Goal: Feedback & Contribution: Contribute content

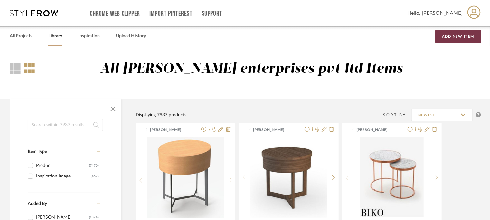
click at [464, 36] on button "Add New Item" at bounding box center [459, 36] width 46 height 13
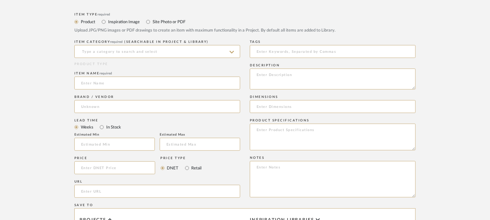
scroll to position [226, 0]
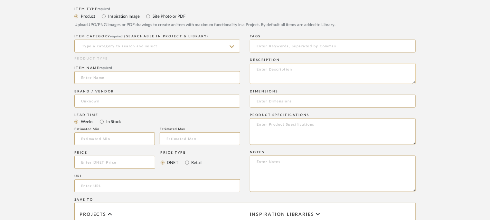
paste textarea "Type: Side table - Ikos Designer : Arbel Dimensions : na Material & Finishes : …"
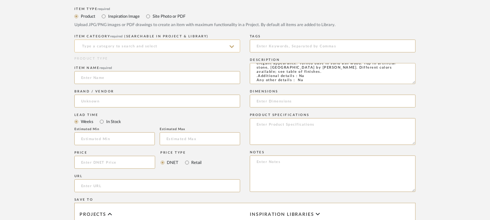
type textarea "Type: Side table - Ikos Designer : Arbel Dimensions : na Material & Finishes : …"
click at [134, 42] on input at bounding box center [157, 46] width 166 height 13
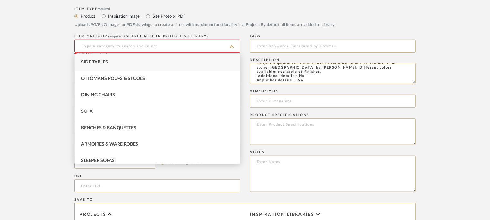
click at [103, 59] on div "Side Tables" at bounding box center [157, 62] width 165 height 16
type input "Side Tables"
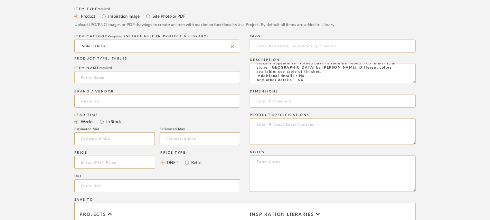
click at [96, 79] on input at bounding box center [157, 77] width 166 height 13
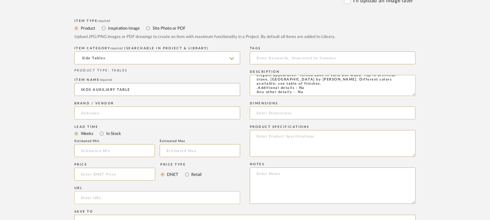
scroll to position [193, 0]
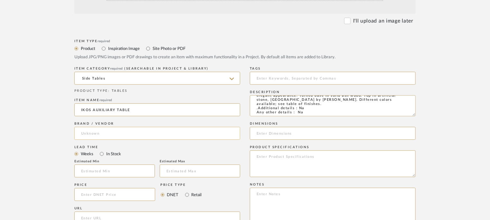
type input "IKOS AUXILIARY TABLE"
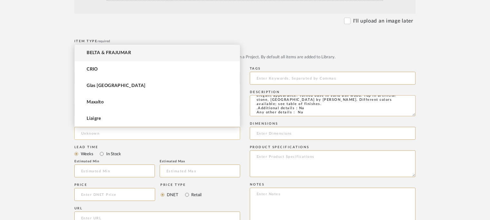
click at [146, 134] on input at bounding box center [157, 133] width 166 height 13
click at [102, 51] on span "BELTA & FRAJUMAR" at bounding box center [109, 52] width 44 height 5
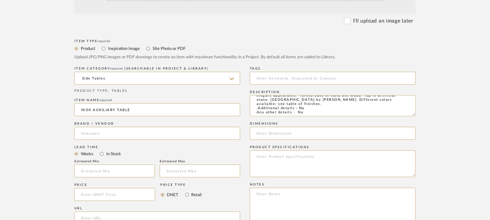
type input "BELTA & FRAJUMAR"
drag, startPoint x: 110, startPoint y: 168, endPoint x: 107, endPoint y: 164, distance: 4.1
click at [110, 168] on input at bounding box center [114, 171] width 81 height 13
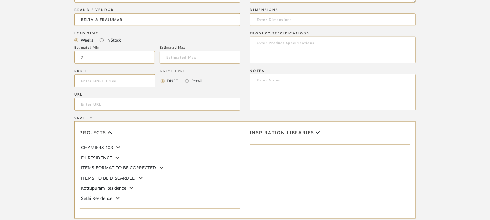
scroll to position [322, 0]
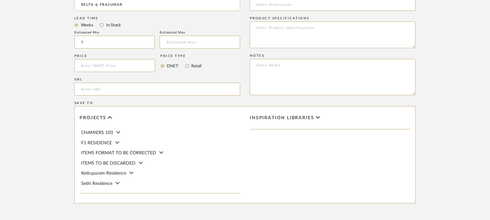
type input "7"
click at [125, 88] on input "url" at bounding box center [157, 89] width 166 height 13
paste input "[URL][DOMAIN_NAME]"
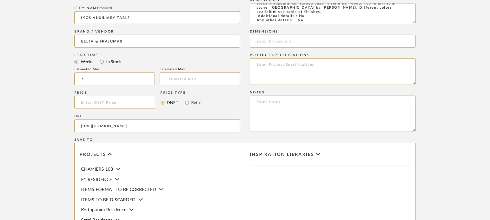
scroll to position [258, 0]
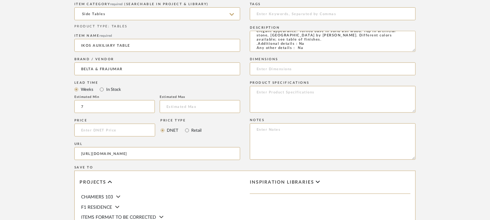
type input "[URL][DOMAIN_NAME]"
paste textarea "Price: Na Lead time: 45days. MOQ : Our products for Contract projects are manuf…"
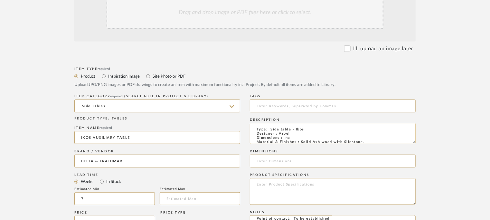
scroll to position [161, 0]
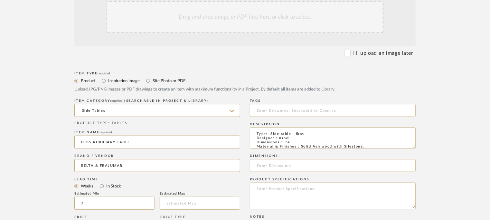
type textarea "Price: Na Lead time: 45days. MOQ : Our products for Contract projects are manuf…"
click at [257, 16] on div "Drag and drop image or PDF files here or click to select." at bounding box center [245, 17] width 277 height 32
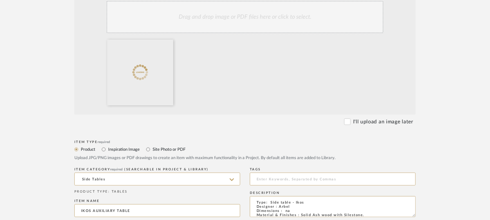
click at [228, 9] on div "Drag and drop image or PDF files here or click to select." at bounding box center [245, 17] width 277 height 32
click at [226, 22] on div "Drag and drop image or PDF files here or click to select." at bounding box center [245, 17] width 277 height 32
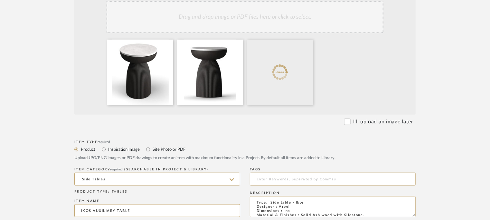
click at [284, 21] on div "Drag and drop image or PDF files here or click to select." at bounding box center [245, 17] width 277 height 32
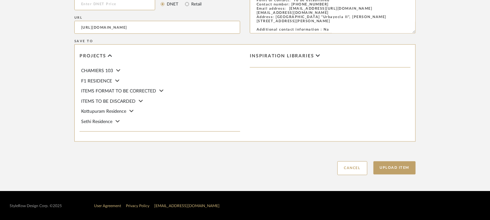
scroll to position [453, 0]
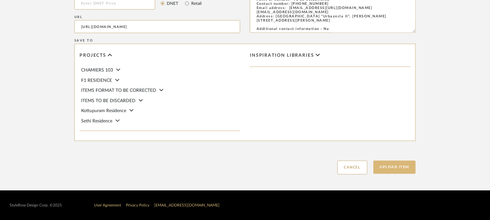
click at [398, 168] on button "Upload Item" at bounding box center [395, 167] width 43 height 13
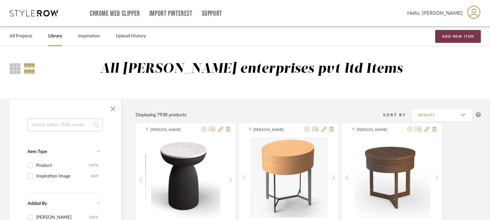
click at [464, 37] on button "Add New Item" at bounding box center [459, 36] width 46 height 13
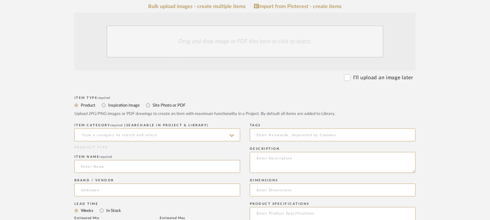
scroll to position [258, 0]
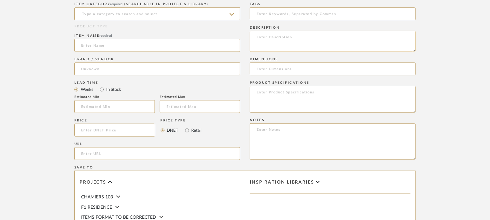
click at [284, 37] on textarea at bounding box center [333, 41] width 166 height 21
paste textarea "Type: Side table - Open Designer : Arbel Dimensions : Dia 60 x H 43cm Material …"
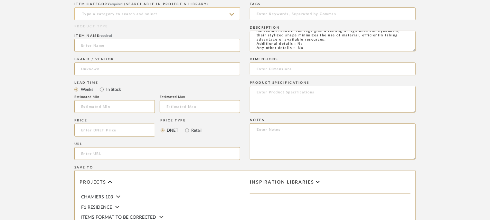
type textarea "Type: Side table - Open Designer : Arbel Dimensions : Dia 60 x H 43cm Material …"
click at [152, 13] on input at bounding box center [157, 13] width 166 height 13
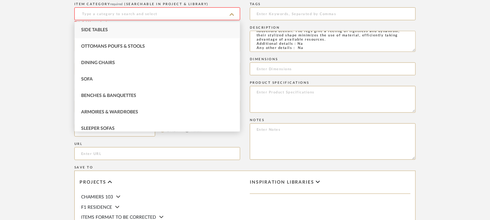
click at [107, 28] on span "Side Tables" at bounding box center [94, 30] width 27 height 5
type input "Side Tables"
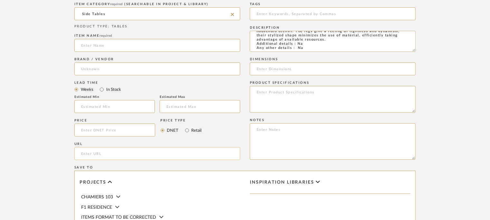
click at [108, 152] on input "url" at bounding box center [157, 153] width 166 height 13
paste input "[URL][DOMAIN_NAME]"
type input "[URL][DOMAIN_NAME]"
click at [110, 46] on input at bounding box center [157, 45] width 166 height 13
type input "OPEN TABLE"
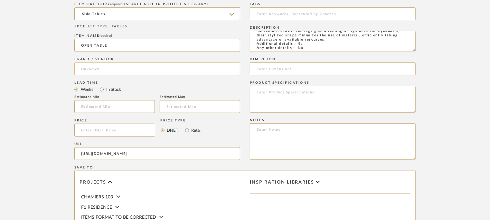
click at [100, 65] on input at bounding box center [157, 69] width 166 height 13
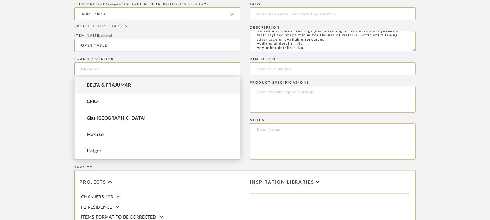
click at [103, 85] on span "BELTA & FRAJUMAR" at bounding box center [109, 85] width 44 height 5
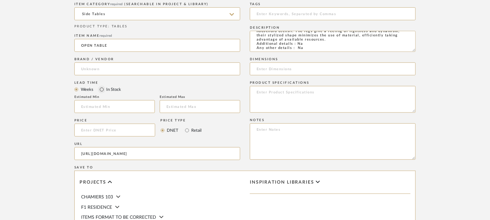
type input "BELTA & FRAJUMAR"
click at [99, 104] on input "text" at bounding box center [114, 106] width 81 height 13
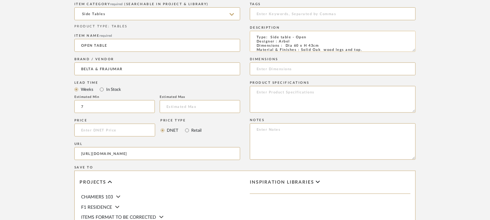
scroll to position [0, 0]
type input "7"
drag, startPoint x: 286, startPoint y: 45, endPoint x: 320, endPoint y: 45, distance: 33.5
click at [320, 45] on textarea "Type: Side table - Open Designer : Arbel Dimensions : Dia 60 x H 43cm Material …" at bounding box center [333, 41] width 166 height 21
click at [273, 69] on input at bounding box center [333, 69] width 166 height 13
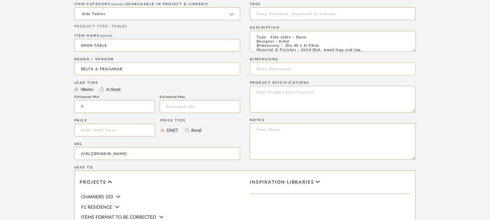
paste input "Dia 60 x H 43cm"
type input "Dia 60 x H 43cm"
paste textarea "Price: Na Lead time: 45days. MOQ : Our products for Contract projects are manuf…"
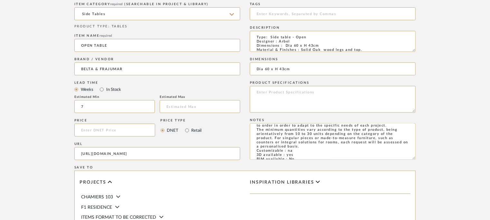
scroll to position [32, 0]
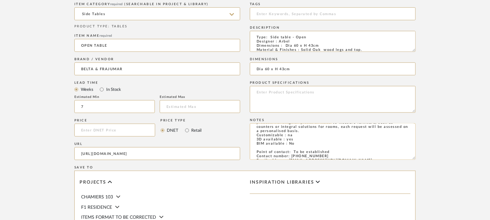
click at [292, 140] on textarea "Price: Na Lead time: 45days. MOQ : Our products for Contract projects are manuf…" at bounding box center [333, 141] width 166 height 36
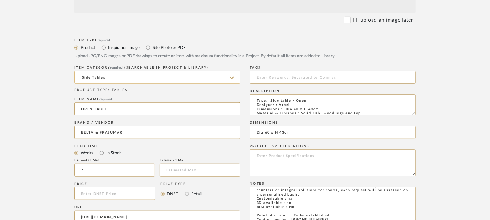
scroll to position [64, 0]
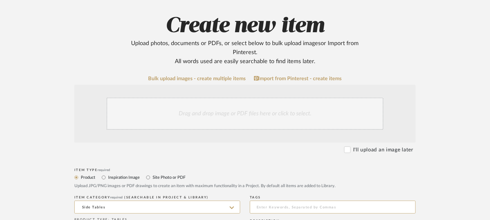
type textarea "Price: Na Lead time: 45days. MOQ : Our products for Contract projects are manuf…"
click at [251, 109] on div "Drag and drop image or PDF files here or click to select." at bounding box center [245, 114] width 277 height 32
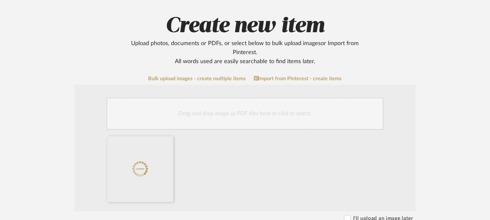
click at [266, 110] on div "Drag and drop image or PDF files here or click to select." at bounding box center [245, 114] width 277 height 32
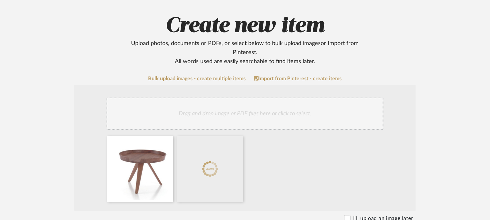
click at [200, 112] on div "Drag and drop image or PDF files here or click to select." at bounding box center [245, 114] width 277 height 32
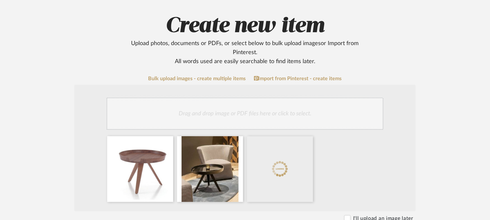
click at [266, 111] on div "Drag and drop image or PDF files here or click to select." at bounding box center [245, 114] width 277 height 32
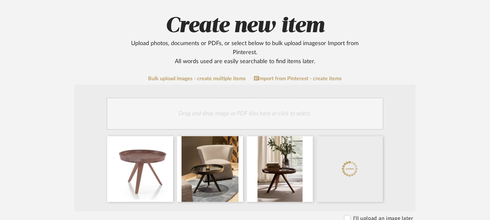
click at [295, 114] on div "Drag and drop image or PDF files here or click to select." at bounding box center [245, 114] width 277 height 32
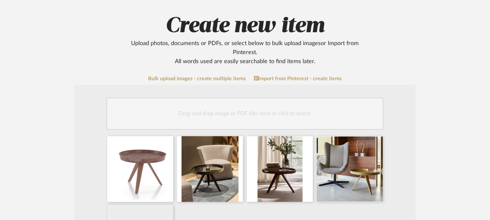
click at [285, 110] on div "Drag and drop image or PDF files here or click to select." at bounding box center [245, 114] width 277 height 32
click at [280, 103] on div "Drag and drop image or PDF files here or click to select." at bounding box center [245, 114] width 277 height 32
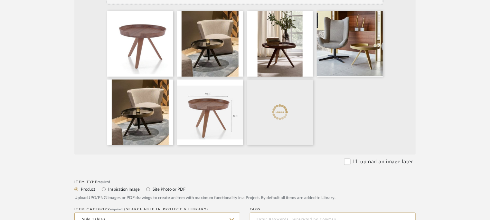
scroll to position [193, 0]
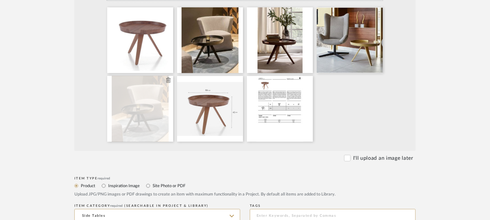
click at [168, 80] on icon at bounding box center [168, 80] width 5 height 5
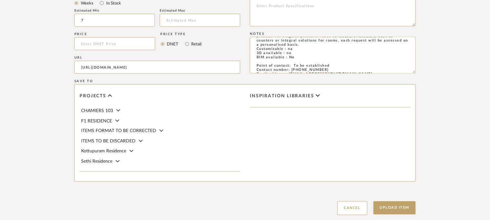
scroll to position [522, 0]
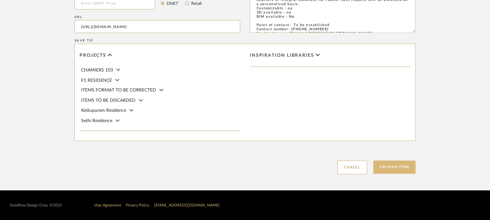
click at [407, 168] on button "Upload Item" at bounding box center [395, 167] width 43 height 13
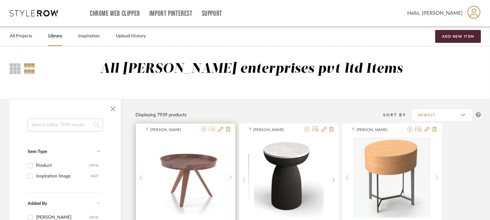
click at [213, 129] on icon at bounding box center [212, 129] width 7 height 5
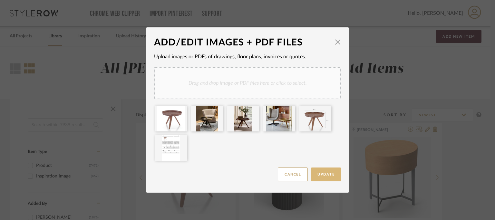
click at [326, 176] on span "Update" at bounding box center [325, 175] width 17 height 4
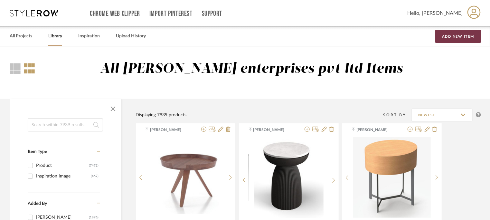
click at [455, 37] on button "Add New Item" at bounding box center [459, 36] width 46 height 13
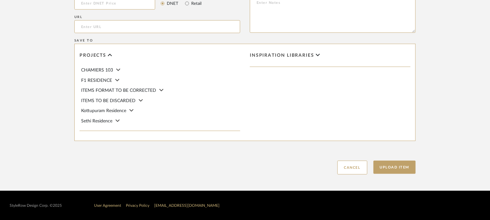
scroll to position [127, 0]
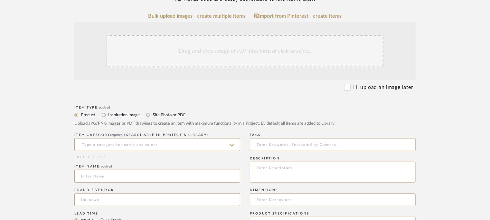
paste textarea "Type: Side table - Stul Designer : Arbel Dimensions : Dia 50 x H 50cm Material …"
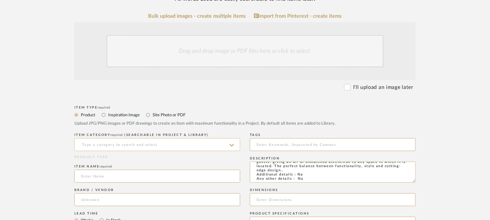
type textarea "Type: Side table - Stul Designer : Arbel Dimensions : Dia 50 x H 50cm Material …"
click at [152, 141] on input at bounding box center [157, 144] width 166 height 13
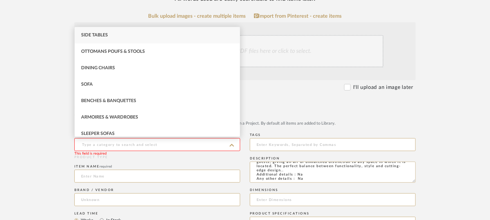
click at [110, 34] on div "Side Tables" at bounding box center [157, 35] width 165 height 16
type input "Side Tables"
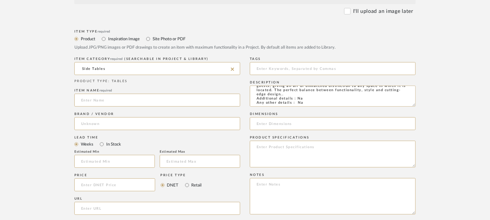
scroll to position [256, 0]
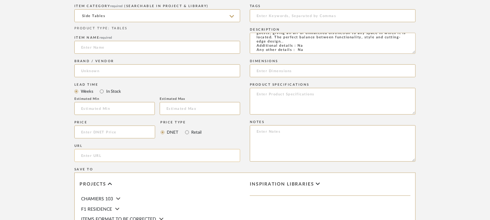
paste input "[URL][DOMAIN_NAME]"
type input "[URL][DOMAIN_NAME]"
click at [100, 43] on input at bounding box center [157, 47] width 166 height 13
type input "STUL MARBLE TABLE"
click at [97, 64] on input at bounding box center [157, 70] width 166 height 13
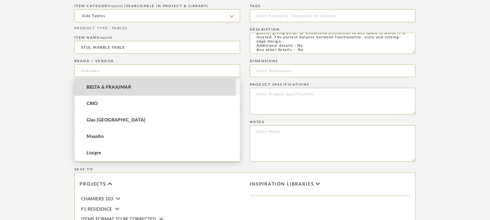
click at [109, 88] on span "BELTA & FRAJUMAR" at bounding box center [109, 87] width 44 height 5
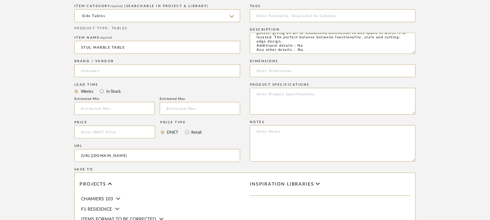
type input "BELTA & FRAJUMAR"
click at [105, 107] on input "text" at bounding box center [114, 108] width 81 height 13
type input "7"
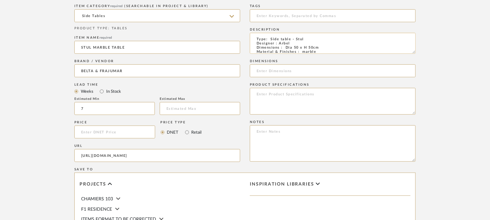
scroll to position [0, 0]
drag, startPoint x: 330, startPoint y: 47, endPoint x: 298, endPoint y: 47, distance: 31.9
click at [285, 47] on textarea "Type: Side table - Stul Designer : Arbel Dimensions : Dia 50 x H 50cm Material …" at bounding box center [333, 43] width 166 height 21
paste input "Dia 50 x H 50cm"
type input "Dia 50 x H 50cm"
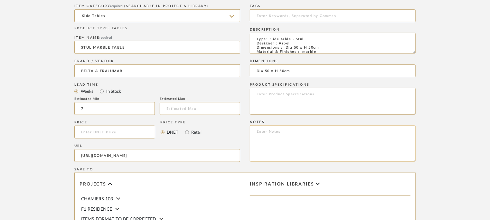
paste textarea "Price: Na Lead time: 45days. MOQ : Our products for Contract projects are manuf…"
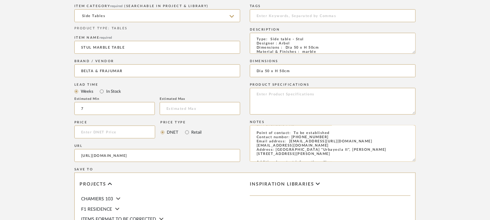
scroll to position [29, 0]
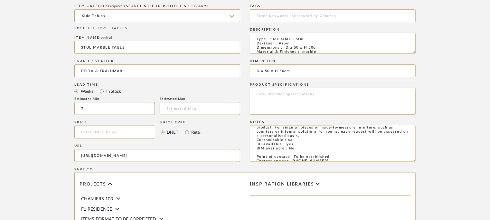
click at [291, 145] on textarea "Price: Na Lead time: 45days. MOQ : Our products for Contract projects are manuf…" at bounding box center [333, 143] width 166 height 36
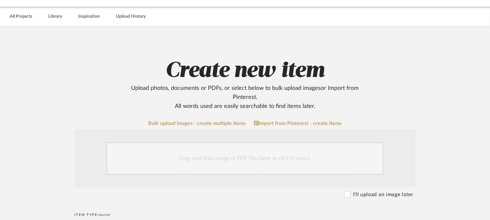
scroll to position [0, 0]
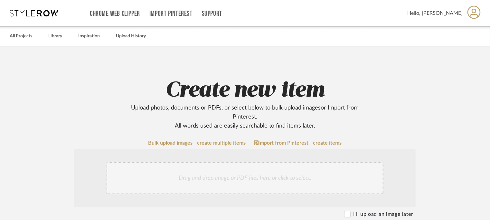
type textarea "Price: Na Lead time: 45days. MOQ : Our products for Contract projects are manuf…"
click at [248, 182] on div "Drag and drop image or PDF files here or click to select." at bounding box center [245, 178] width 277 height 32
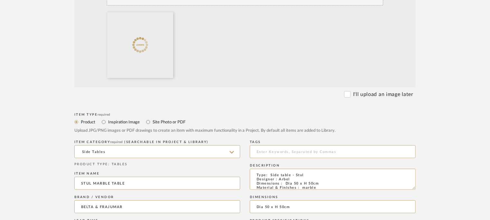
scroll to position [161, 0]
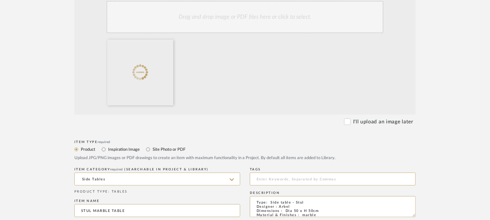
click at [265, 25] on div "Drag and drop image or PDF files here or click to select." at bounding box center [245, 17] width 277 height 32
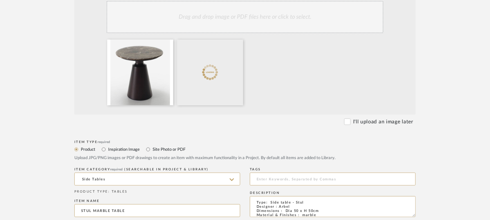
click at [247, 21] on div "Drag and drop image or PDF files here or click to select." at bounding box center [245, 17] width 277 height 32
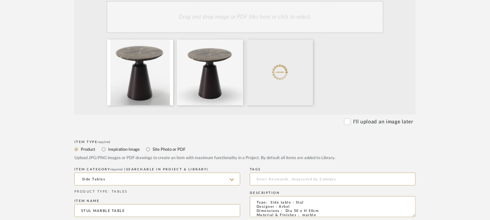
click at [266, 20] on div "Drag and drop image or PDF files here or click to select." at bounding box center [245, 17] width 277 height 32
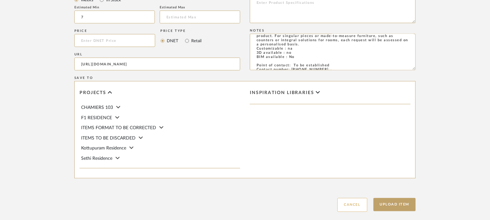
scroll to position [453, 0]
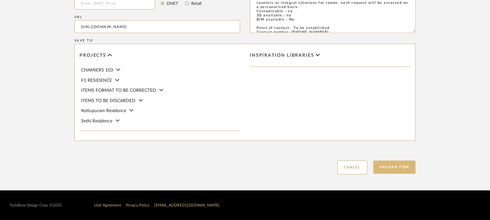
click at [392, 165] on button "Upload Item" at bounding box center [395, 167] width 43 height 13
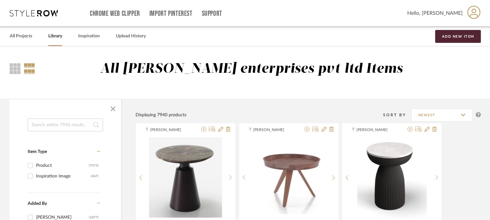
click at [48, 125] on input at bounding box center [65, 125] width 75 height 13
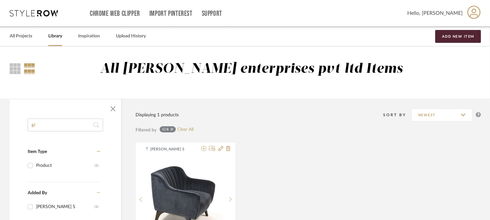
type input "g"
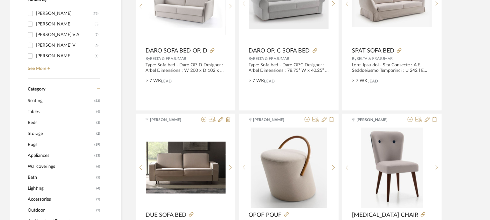
scroll to position [419, 0]
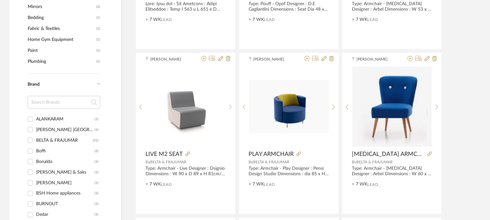
type input "plus"
click at [75, 137] on div "BELTA & FRAJUMAR" at bounding box center [64, 140] width 57 height 10
click at [35, 137] on input "BELTA & FRAJUMAR (31)" at bounding box center [30, 140] width 10 height 10
checkbox input "true"
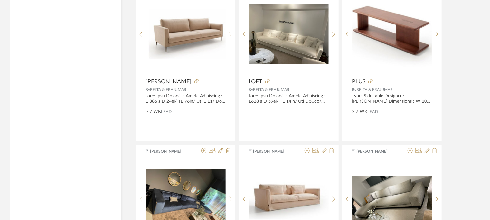
scroll to position [1321, 0]
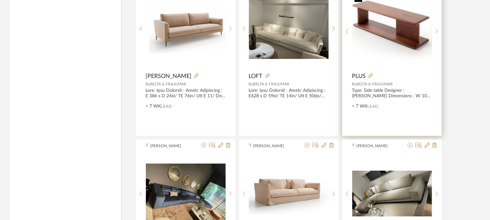
click at [0, 0] on img at bounding box center [0, 0] width 0 height 0
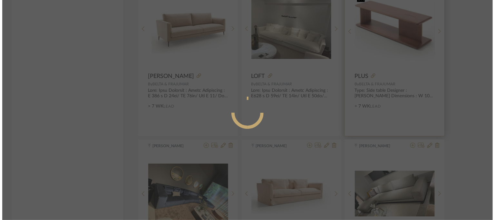
scroll to position [0, 0]
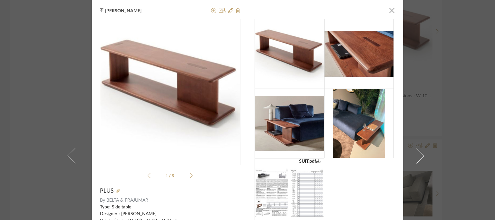
click at [302, 151] on div at bounding box center [290, 124] width 70 height 70
click at [389, 10] on span "button" at bounding box center [391, 10] width 13 height 13
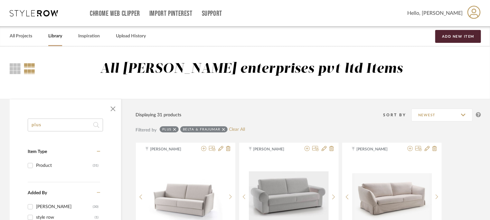
drag, startPoint x: 0, startPoint y: 111, endPoint x: 0, endPoint y: 103, distance: 8.1
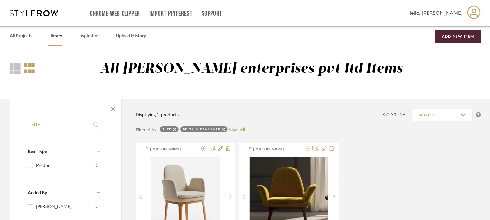
type input "alte"
click at [461, 34] on button "Add New Item" at bounding box center [459, 36] width 46 height 13
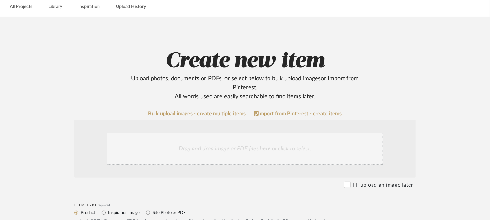
scroll to position [161, 0]
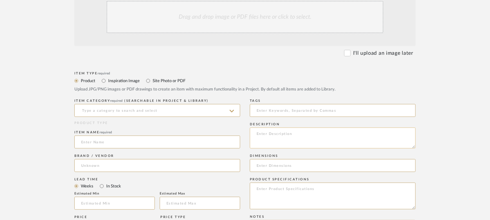
paste textarea "Type: Rack - Alte Designer : Arbel Dimensions : na Material & Finishes : wood P…"
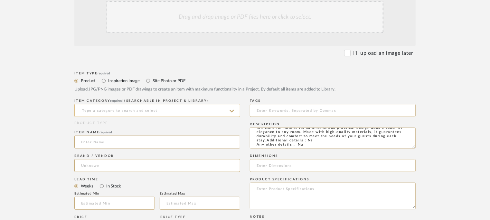
type textarea "Type: Rack - Alte Designer : Arbel Dimensions : na Material & Finishes : wood P…"
click at [181, 106] on input at bounding box center [157, 110] width 166 height 13
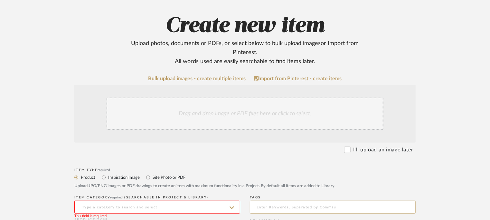
scroll to position [129, 0]
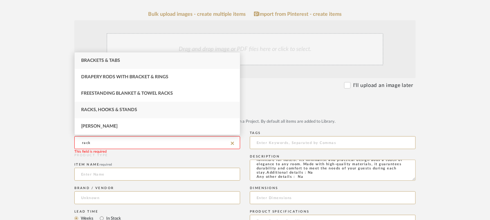
click at [113, 109] on span "Racks, Hooks & Stands" at bounding box center [109, 110] width 56 height 5
type input "Racks, Hooks & Stands"
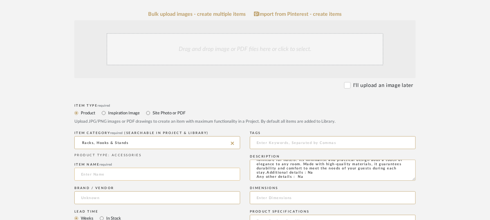
click at [110, 174] on input at bounding box center [157, 174] width 166 height 13
type input "ALTE LUGGAGE RACK"
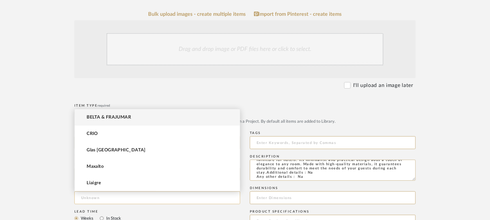
click at [96, 198] on input at bounding box center [157, 197] width 166 height 13
click at [110, 115] on span "BELTA & FRAJUMAR" at bounding box center [109, 117] width 44 height 5
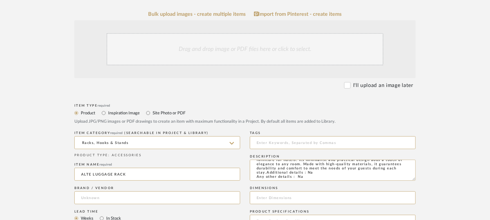
type input "BELTA & FRAJUMAR"
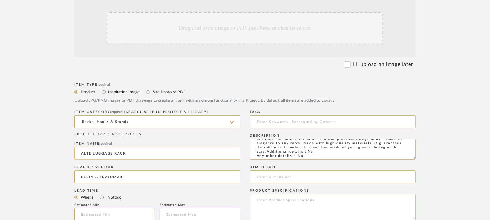
scroll to position [193, 0]
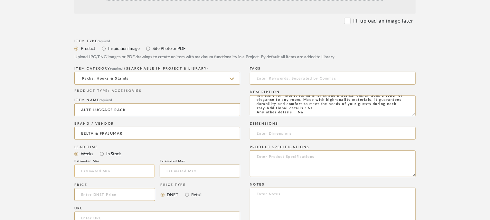
click at [112, 166] on input "text" at bounding box center [114, 171] width 81 height 13
type input "7"
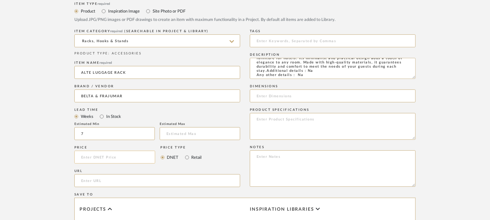
scroll to position [290, 0]
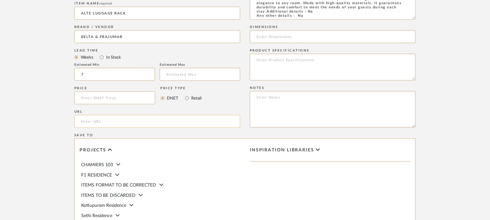
click at [100, 121] on input "url" at bounding box center [157, 121] width 166 height 13
paste input "[URL][DOMAIN_NAME]"
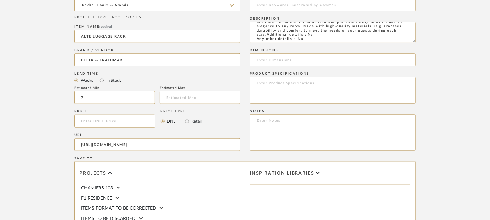
scroll to position [226, 0]
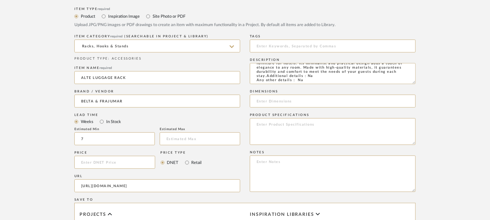
type input "[URL][DOMAIN_NAME]"
click at [270, 162] on textarea at bounding box center [333, 174] width 166 height 36
paste textarea "Price: Na Lead time: 45days. MOQ : Our products for Contract projects are manuf…"
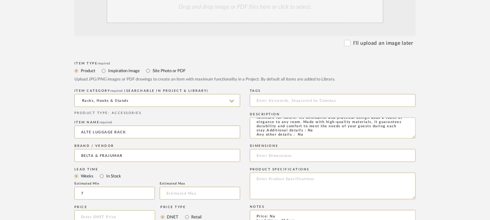
scroll to position [97, 0]
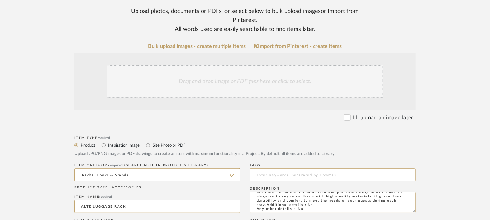
type textarea "Price: Na Lead time: 45days. MOQ : Our products for Contract projects are manuf…"
click at [282, 82] on div "Drag and drop image or PDF files here or click to select." at bounding box center [245, 81] width 277 height 32
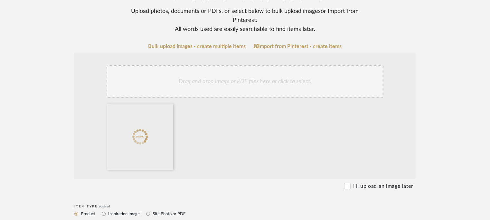
click at [226, 87] on div "Drag and drop image or PDF files here or click to select." at bounding box center [245, 81] width 277 height 32
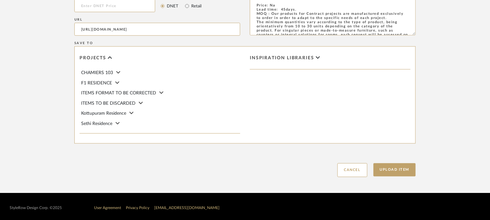
scroll to position [453, 0]
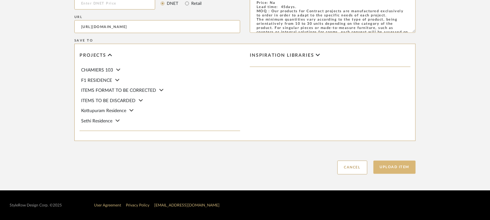
click at [411, 168] on button "Upload Item" at bounding box center [395, 167] width 43 height 13
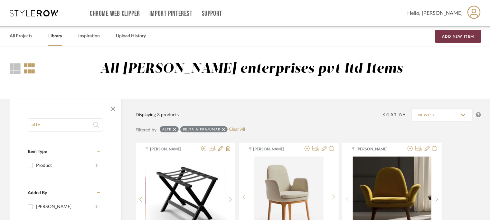
click at [455, 37] on button "Add New Item" at bounding box center [459, 36] width 46 height 13
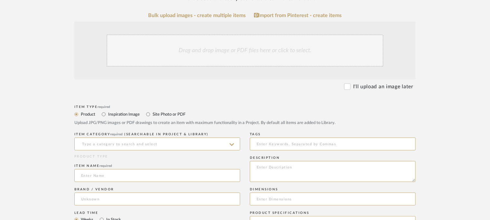
scroll to position [129, 0]
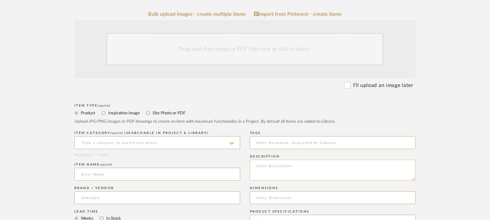
paste textarea "Type: Table - Amax Designer : Arbel Dimensions : L 90 x W 60 x H 75cm Material …"
type textarea "Type: Table - Amax Designer : Arbel Dimensions : L 90 x W 60 x H 75cm Material …"
click at [143, 142] on input at bounding box center [157, 142] width 166 height 13
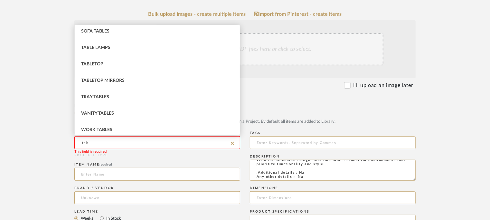
scroll to position [301, 0]
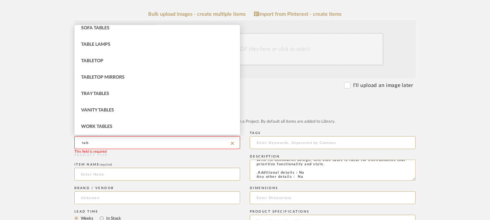
click at [0, 106] on upload-items "Create new item Upload photos, documents or PDFs, or select below to bulk uploa…" at bounding box center [245, 182] width 490 height 529
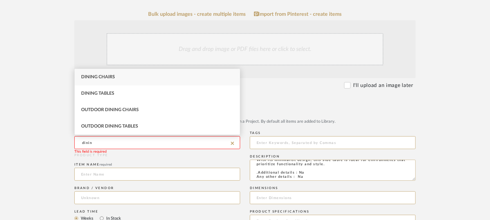
scroll to position [0, 0]
click at [104, 91] on span "Dining Tables" at bounding box center [97, 93] width 33 height 5
type input "Dining Tables"
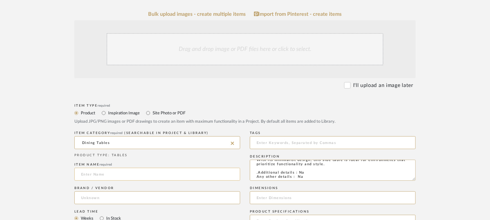
click at [96, 174] on input at bounding box center [157, 174] width 166 height 13
type input "AMAX TABLE"
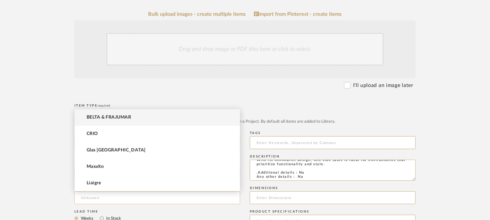
click at [99, 195] on input at bounding box center [157, 197] width 166 height 13
click at [133, 114] on mat-option "BELTA & FRAJUMAR" at bounding box center [157, 117] width 165 height 16
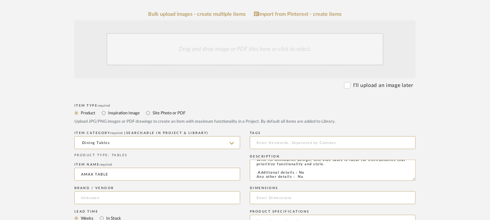
type input "BELTA & FRAJUMAR"
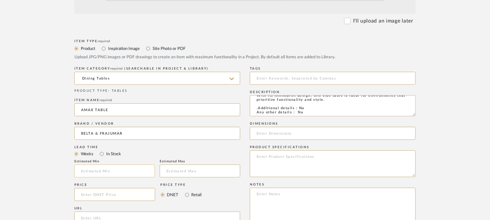
click at [97, 169] on input "text" at bounding box center [114, 171] width 81 height 13
type input "7"
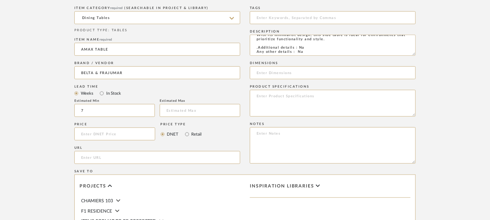
scroll to position [322, 0]
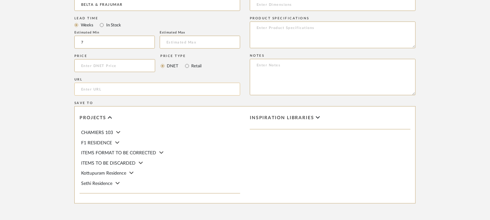
paste input "[URL][DOMAIN_NAME]"
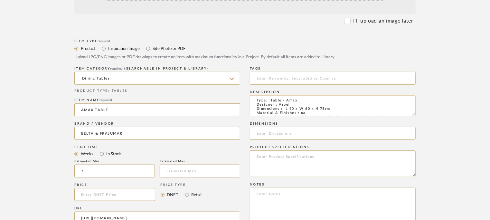
scroll to position [0, 0]
type input "[URL][DOMAIN_NAME]"
drag, startPoint x: 285, startPoint y: 110, endPoint x: 337, endPoint y: 109, distance: 52.2
click at [337, 109] on textarea "Type: Table - Amax Designer : Arbel Dimensions : L 90 x W 60 x H 75cm Material …" at bounding box center [333, 105] width 166 height 21
click at [270, 136] on input at bounding box center [333, 133] width 166 height 13
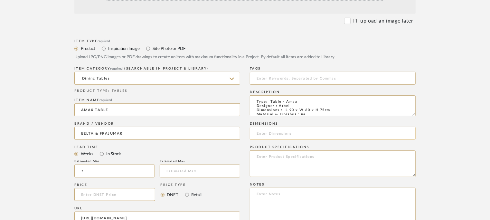
paste input "L 90 x W 60 x H 75cm"
type input "L 90 x W 60 x H 75cm"
click at [271, 196] on textarea at bounding box center [333, 206] width 166 height 36
paste textarea "Price: Na Lead time: 45days. MOQ : Our products for Contract projects are manuf…"
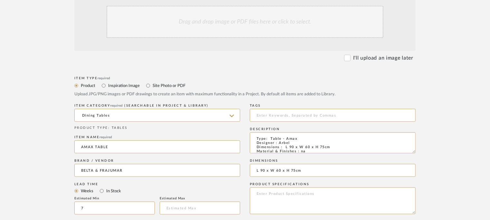
scroll to position [101, 0]
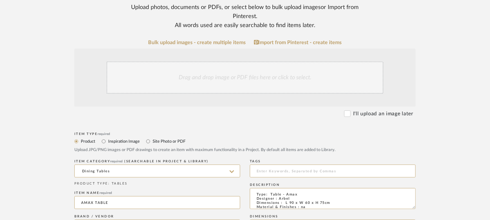
type textarea "Price: Na Lead time: 45days. MOQ : Our products for Contract projects are manuf…"
click at [259, 72] on div "Drag and drop image or PDF files here or click to select." at bounding box center [245, 78] width 277 height 32
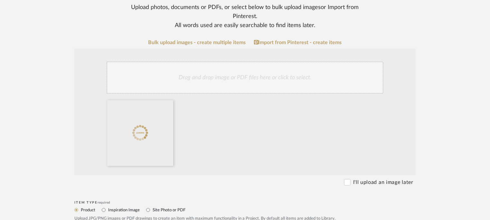
click at [238, 77] on div "Drag and drop image or PDF files here or click to select." at bounding box center [245, 78] width 277 height 32
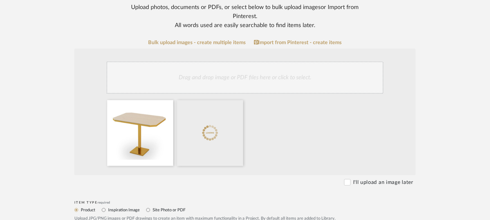
click at [261, 80] on div "Drag and drop image or PDF files here or click to select." at bounding box center [245, 78] width 277 height 32
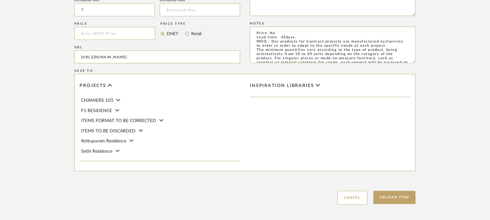
scroll to position [453, 0]
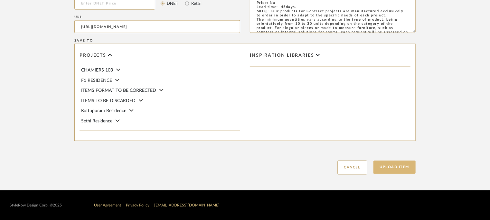
click at [400, 168] on button "Upload Item" at bounding box center [395, 167] width 43 height 13
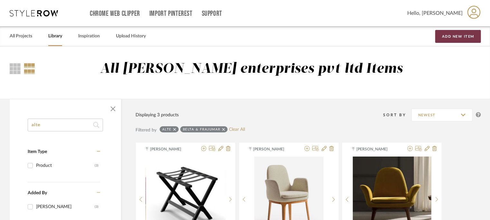
click at [471, 35] on button "Add New Item" at bounding box center [459, 36] width 46 height 13
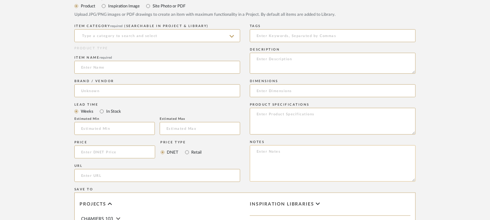
scroll to position [258, 0]
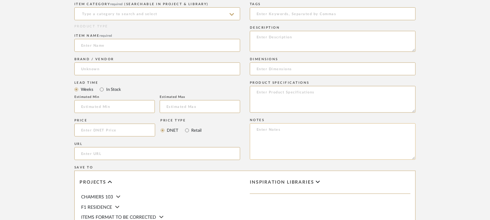
paste textarea "Price: Na Lead time: 45days. MOQ : Our products for Contract projects are manuf…"
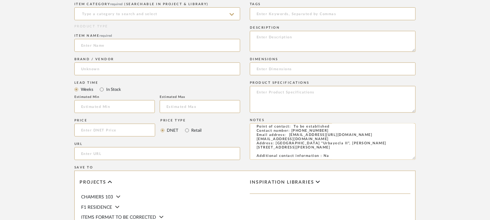
scroll to position [0, 0]
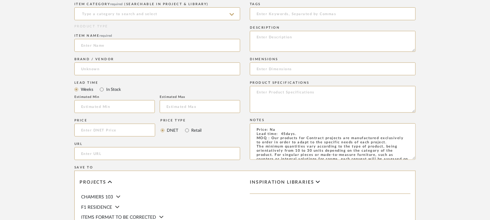
type textarea "Price: Na Lead time: 45days. MOQ : Our products for Contract projects are manuf…"
paste textarea "Type: Table - Amax Designer : Arbel Dimensions : L 90 x W 60 x H 75cm Material …"
type textarea "Type: Table - Amax Designer : Arbel Dimensions : L 90 x W 60 x H 75cm Material …"
click at [121, 12] on input at bounding box center [157, 13] width 166 height 13
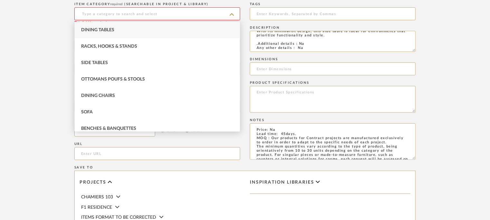
scroll to position [29, 0]
click at [111, 28] on span "Dining Tables" at bounding box center [97, 30] width 33 height 5
type input "Dining Tables"
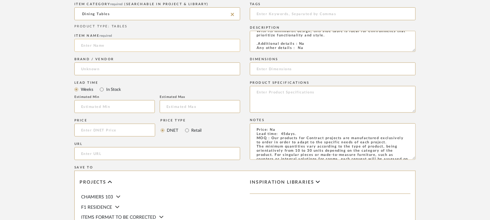
click at [110, 52] on input at bounding box center [157, 45] width 166 height 13
type input "a"
type input "AMAX TABLE"
click at [106, 71] on input at bounding box center [157, 69] width 166 height 13
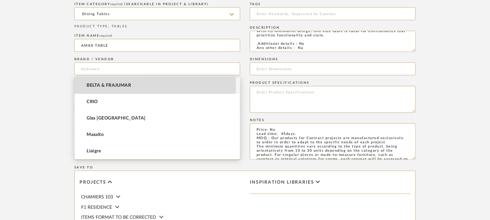
click at [110, 84] on span "BELTA & FRAJUMAR" at bounding box center [109, 85] width 44 height 5
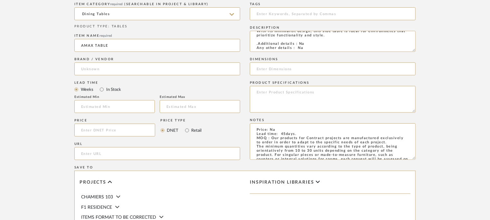
type input "BELTA & FRAJUMAR"
click at [109, 105] on input "text" at bounding box center [114, 106] width 81 height 13
type input "7"
click at [109, 156] on input "url" at bounding box center [157, 153] width 166 height 13
paste input "[URL][DOMAIN_NAME]"
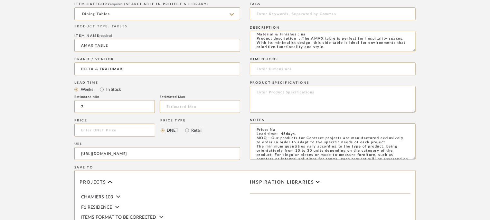
scroll to position [0, 0]
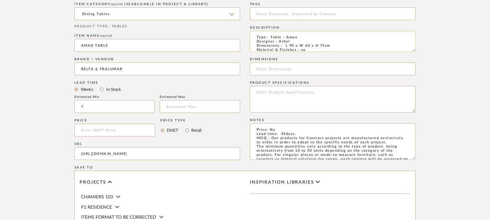
type input "[URL][DOMAIN_NAME]"
drag, startPoint x: 336, startPoint y: 46, endPoint x: 304, endPoint y: 45, distance: 32.2
click at [285, 46] on textarea "Type: Table - Amax Designer : Arbel Dimensions : L 90 x W 60 x H 75cm Material …" at bounding box center [333, 41] width 166 height 21
paste input "L 90 x W 60 x H 75cm"
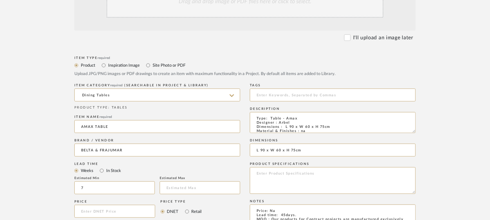
scroll to position [129, 0]
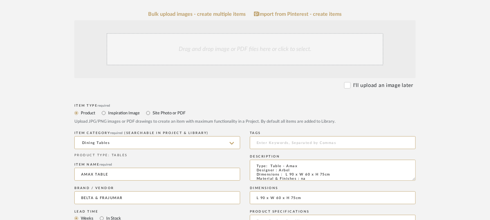
type input "L 90 x W 60 x H 75cm"
click at [252, 46] on div "Drag and drop image or PDF files here or click to select." at bounding box center [245, 49] width 277 height 32
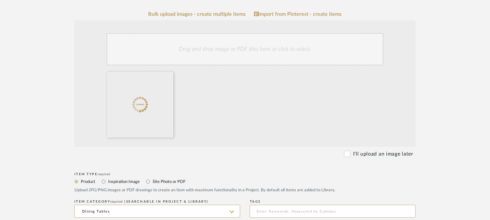
click at [238, 50] on div "Drag and drop image or PDF files here or click to select." at bounding box center [245, 49] width 277 height 32
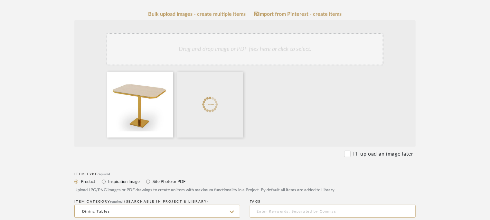
click at [256, 43] on div "Drag and drop image or PDF files here or click to select." at bounding box center [245, 49] width 277 height 32
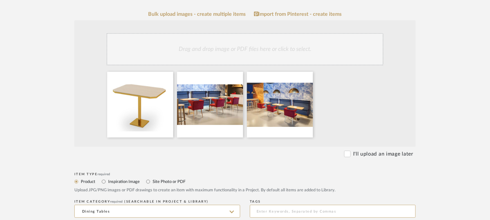
click at [331, 46] on div "Drag and drop image or PDF files here or click to select." at bounding box center [245, 49] width 277 height 32
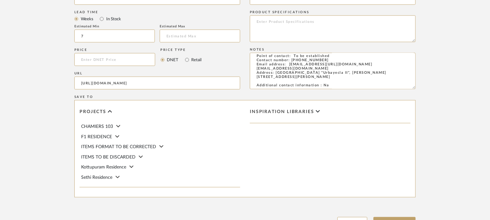
scroll to position [453, 0]
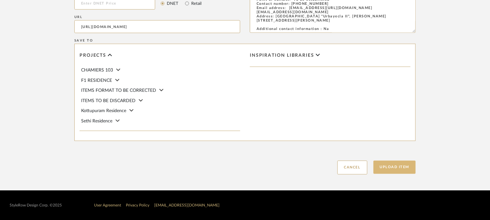
click at [400, 167] on button "Upload Item" at bounding box center [395, 167] width 43 height 13
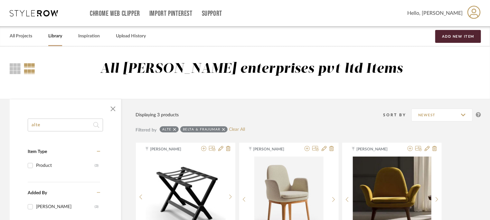
drag, startPoint x: 20, startPoint y: 125, endPoint x: 0, endPoint y: 125, distance: 20.0
type input "e"
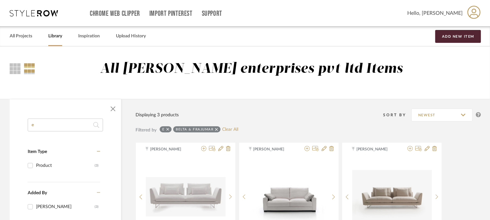
drag, startPoint x: 34, startPoint y: 129, endPoint x: 0, endPoint y: 127, distance: 33.5
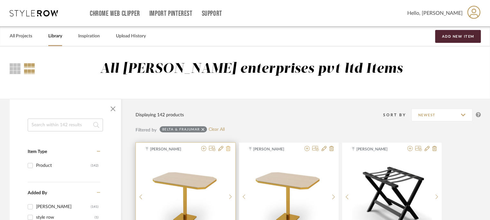
click at [229, 147] on icon at bounding box center [228, 148] width 5 height 5
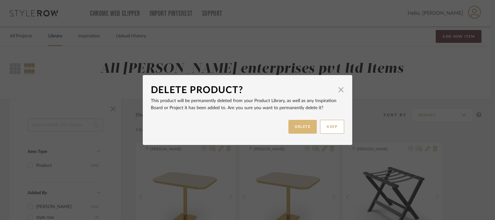
click at [300, 128] on button "DELETE" at bounding box center [302, 127] width 28 height 14
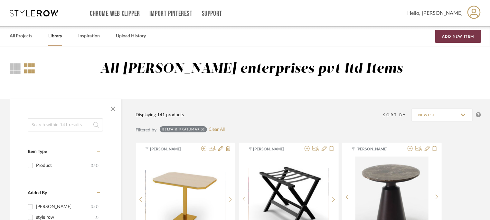
click at [442, 35] on button "Add New Item" at bounding box center [459, 36] width 46 height 13
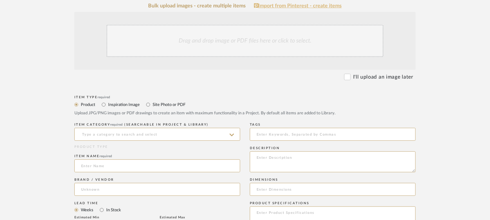
scroll to position [161, 0]
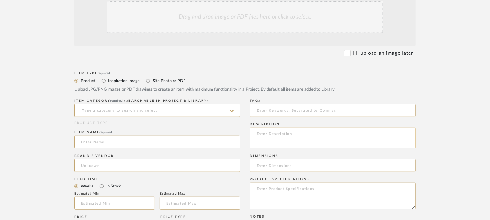
paste textarea "Type: Table - Ensa Designer : Arbel Dimensions : Dia 60 x H 50cm Material & Fin…"
type textarea "Type: Table - Ensa Designer : Arbel Dimensions : Dia 60 x H 50cm Material & Fin…"
click at [160, 110] on input at bounding box center [157, 110] width 166 height 13
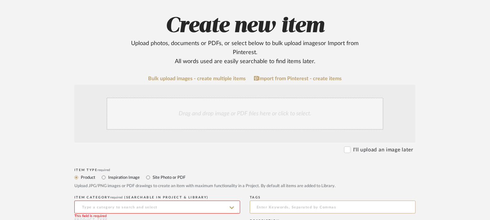
scroll to position [129, 0]
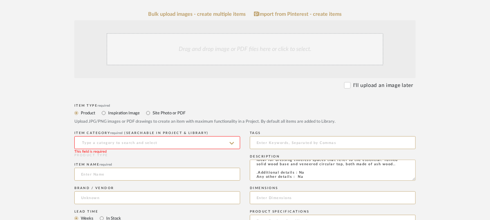
click at [109, 142] on input at bounding box center [157, 142] width 166 height 13
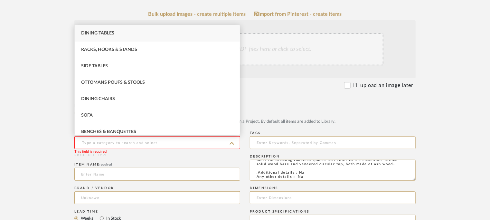
click at [118, 31] on div "Dining Tables" at bounding box center [157, 33] width 165 height 16
type input "Dining Tables"
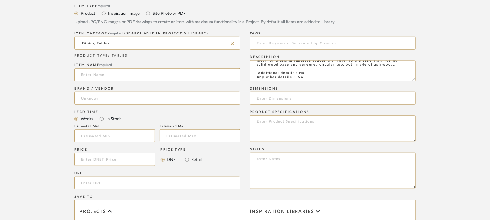
scroll to position [258, 0]
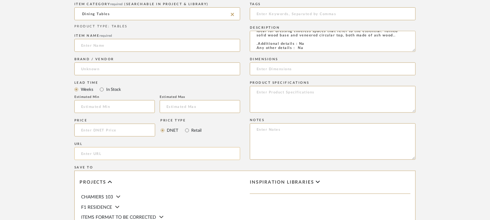
click at [107, 150] on input "url" at bounding box center [157, 153] width 166 height 13
paste input "[URL][DOMAIN_NAME]"
type input "[URL][DOMAIN_NAME]"
click at [121, 46] on input at bounding box center [157, 45] width 166 height 13
type input "ENSA TABLE"
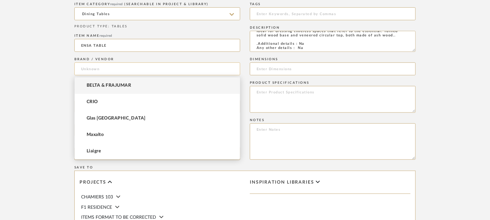
click at [104, 72] on input at bounding box center [157, 69] width 166 height 13
click at [104, 83] on span "BELTA & FRAJUMAR" at bounding box center [109, 85] width 44 height 5
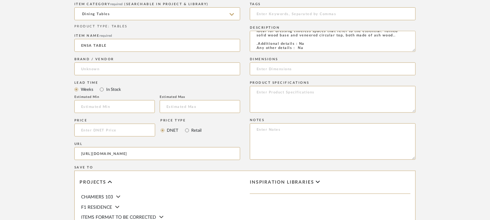
type input "BELTA & FRAJUMAR"
click at [107, 106] on input at bounding box center [114, 106] width 81 height 13
type input "7"
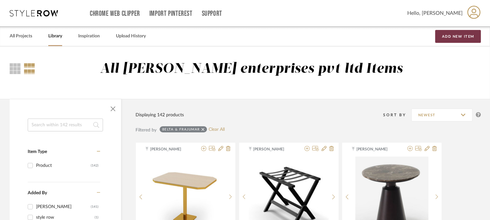
click at [466, 37] on button "Add New Item" at bounding box center [459, 36] width 46 height 13
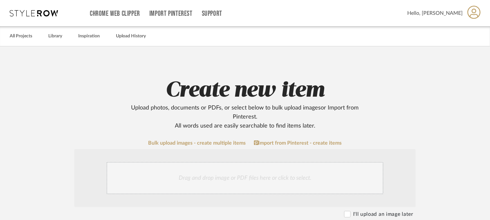
scroll to position [161, 0]
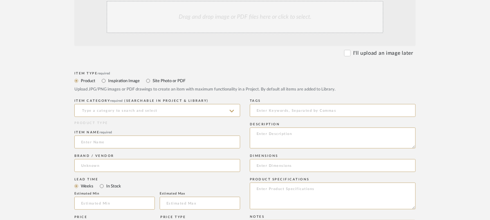
click at [436, 50] on form "Bulk upload images - create multiple items Import from Pinterest - create items…" at bounding box center [245, 188] width 410 height 419
paste textarea "Type: Table - Ensa Designer : Arbel Dimensions : Dia 60 x H 50cm Material & Fin…"
type textarea "Type: Table - Ensa Designer : Arbel Dimensions : Dia 60 x H 50cm Material & Fin…"
click at [101, 109] on input at bounding box center [157, 110] width 166 height 13
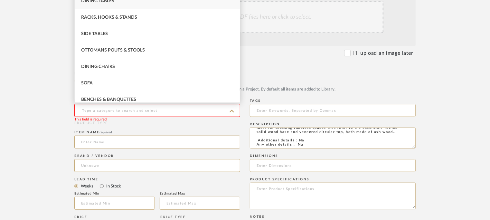
click at [102, 3] on span "Dining Tables" at bounding box center [97, 1] width 33 height 5
type input "Dining Tables"
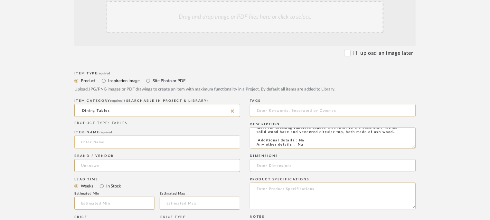
click at [102, 148] on input at bounding box center [157, 142] width 166 height 13
type input "ENSA TABLE"
click at [91, 169] on input at bounding box center [157, 165] width 166 height 13
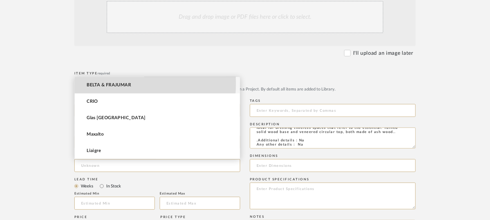
drag, startPoint x: 108, startPoint y: 83, endPoint x: 113, endPoint y: 163, distance: 79.7
click at [109, 84] on span "BELTA & FRAJUMAR" at bounding box center [109, 84] width 44 height 5
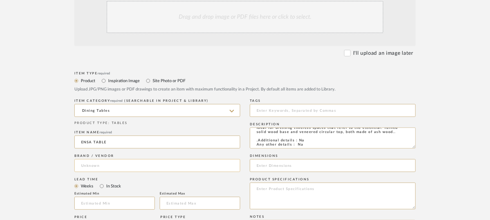
type input "BELTA & FRAJUMAR"
click at [112, 204] on input "text" at bounding box center [114, 203] width 81 height 13
type input "7"
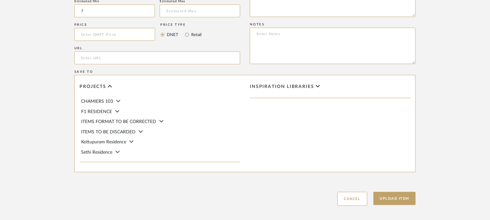
scroll to position [354, 0]
paste input "[URL][DOMAIN_NAME]"
type input "[URL][DOMAIN_NAME]"
click at [405, 37] on textarea at bounding box center [333, 45] width 166 height 36
paste textarea "Price: Na Lead time: 45days. MOQ : Our products for Contract projects are manuf…"
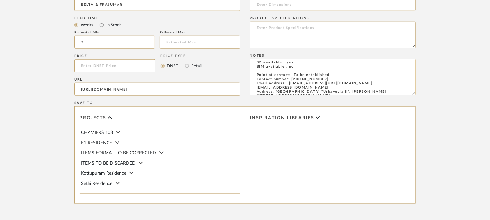
scroll to position [29, 0]
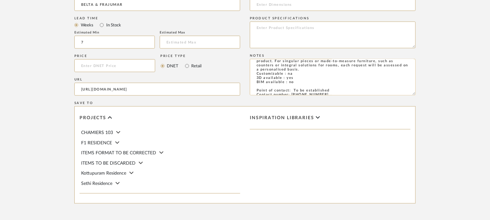
click at [291, 80] on textarea "Price: Na Lead time: 45days. MOQ : Our products for Contract projects are manuf…" at bounding box center [333, 77] width 166 height 36
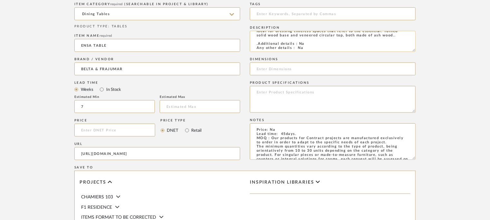
scroll to position [0, 0]
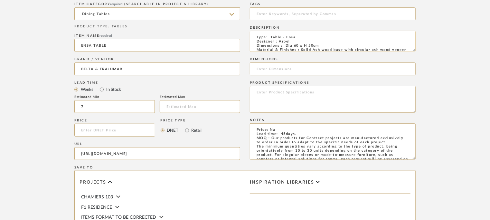
type textarea "Price: Na Lead time: 45days. MOQ : Our products for Contract projects are manuf…"
drag, startPoint x: 284, startPoint y: 46, endPoint x: 326, endPoint y: 44, distance: 42.9
click at [326, 44] on textarea "Type: Table - Ensa Designer : Arbel Dimensions : Dia 60 x H 50cm Material & Fin…" at bounding box center [333, 41] width 166 height 21
drag, startPoint x: 322, startPoint y: 45, endPoint x: 285, endPoint y: 45, distance: 37.1
click at [285, 45] on textarea "Type: Table - Ensa Designer : Arbel Dimensions : Dia 60 x H 50cm Material & Fin…" at bounding box center [333, 41] width 166 height 21
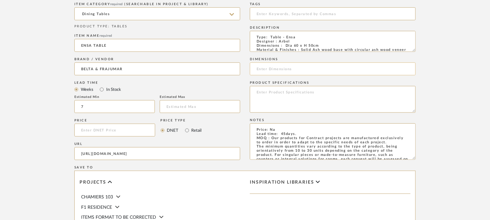
paste input "Dia 60 x H 50cm"
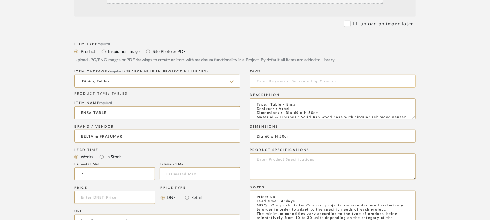
scroll to position [97, 0]
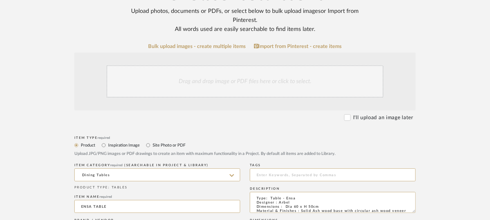
type input "Dia 60 x H 50cm"
click at [237, 81] on div "Drag and drop image or PDF files here or click to select." at bounding box center [245, 81] width 277 height 32
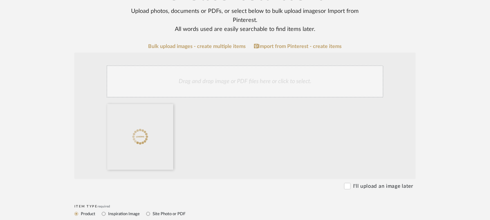
click at [297, 81] on div "Drag and drop image or PDF files here or click to select." at bounding box center [245, 81] width 277 height 32
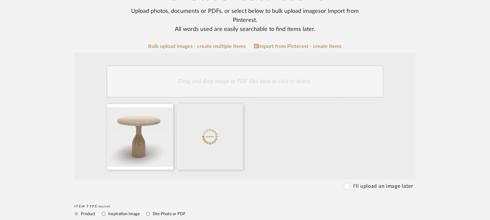
click at [230, 85] on div "Drag and drop image or PDF files here or click to select." at bounding box center [245, 81] width 277 height 32
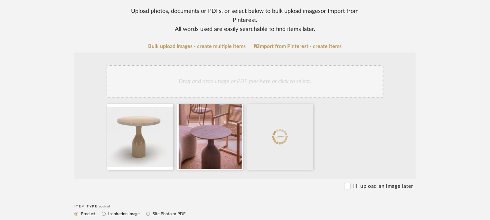
click at [272, 75] on div "Drag and drop image or PDF files here or click to select." at bounding box center [245, 81] width 277 height 32
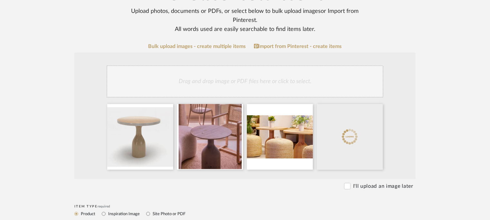
click at [293, 87] on div "Drag and drop image or PDF files here or click to select." at bounding box center [245, 81] width 277 height 32
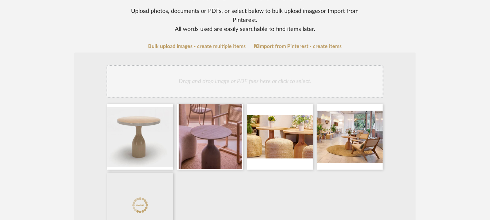
click at [246, 81] on div "Drag and drop image or PDF files here or click to select." at bounding box center [245, 81] width 277 height 32
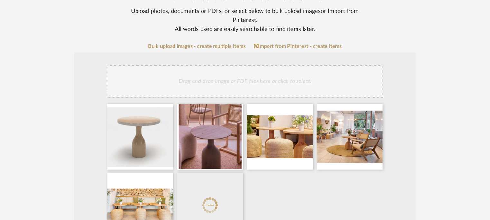
click at [256, 80] on div "Drag and drop image or PDF files here or click to select." at bounding box center [245, 81] width 277 height 32
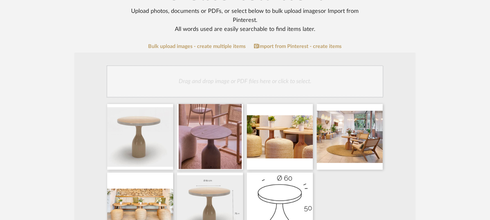
click at [283, 81] on div "Drag and drop image or PDF files here or click to select." at bounding box center [245, 81] width 277 height 32
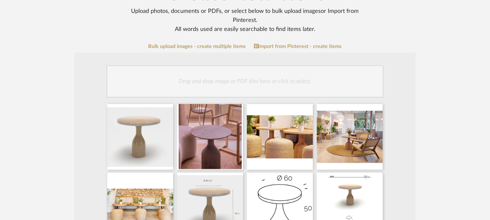
click at [213, 89] on div "Drag and drop image or PDF files here or click to select." at bounding box center [245, 81] width 277 height 32
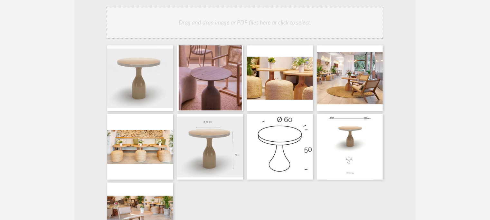
scroll to position [192, 0]
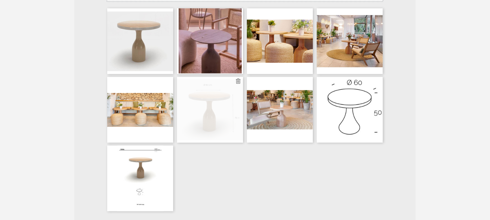
click at [210, 99] on div at bounding box center [210, 110] width 66 height 66
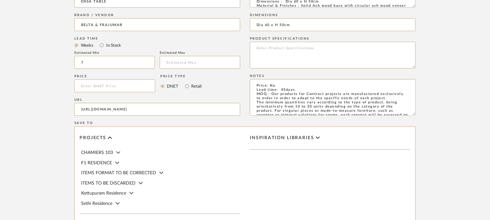
scroll to position [579, 0]
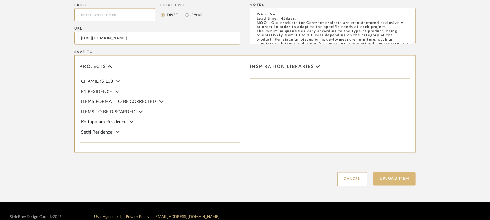
click at [406, 181] on button "Upload Item" at bounding box center [395, 178] width 43 height 13
